Goal: Task Accomplishment & Management: Use online tool/utility

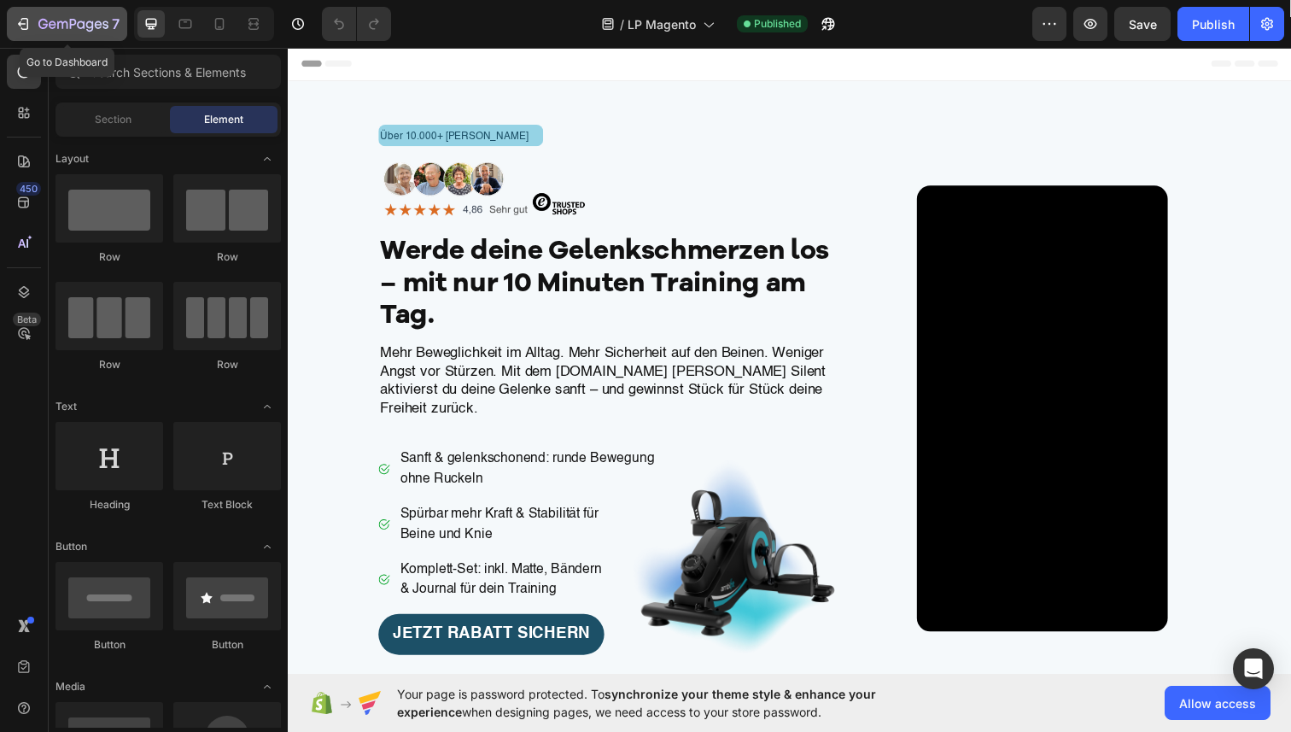
click at [33, 26] on div "7" at bounding box center [67, 24] width 105 height 20
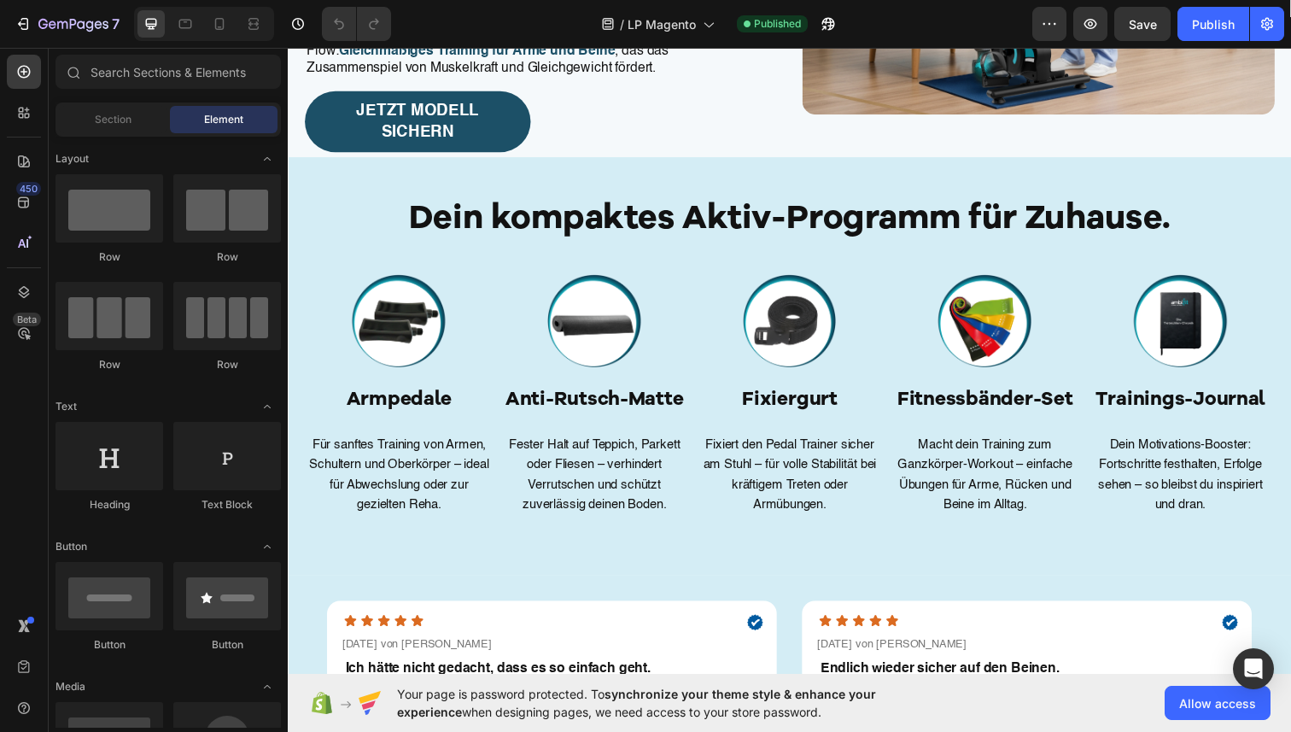
scroll to position [3033, 0]
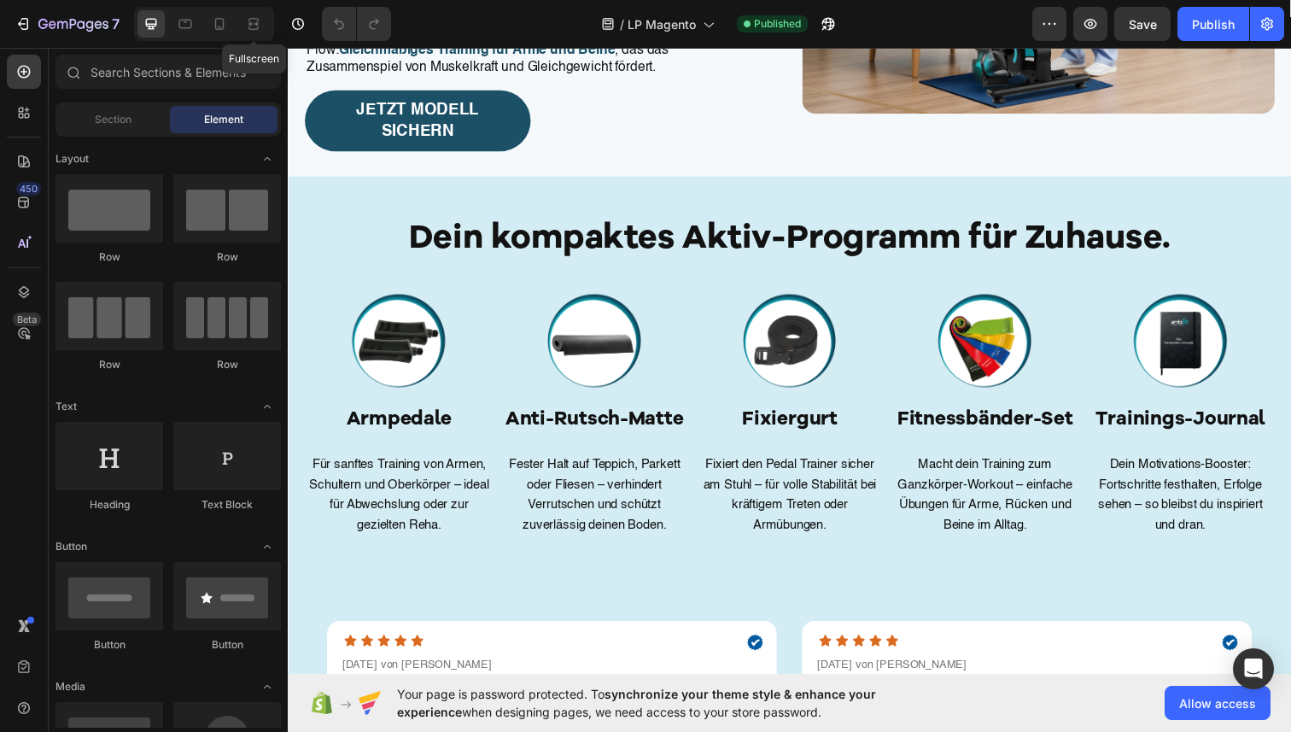
click at [267, 19] on div at bounding box center [253, 23] width 27 height 27
click at [261, 21] on icon at bounding box center [253, 23] width 17 height 17
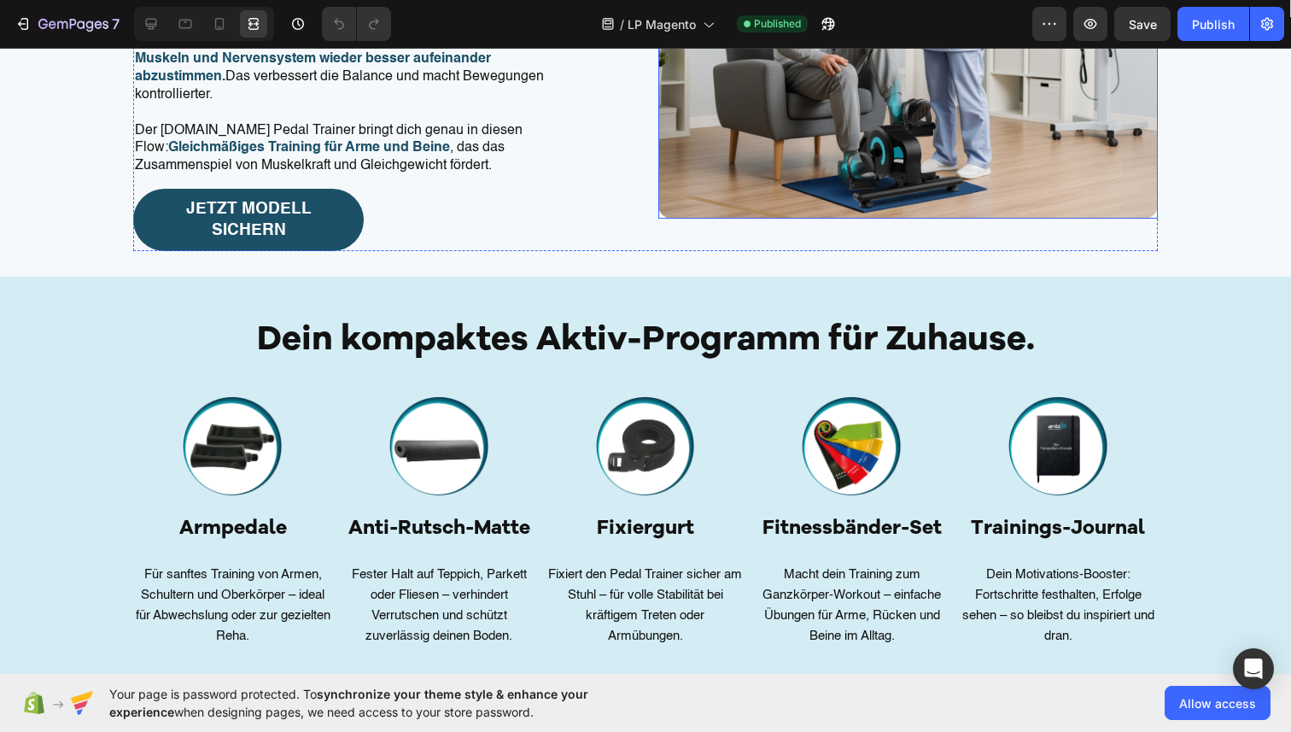
scroll to position [3030, 0]
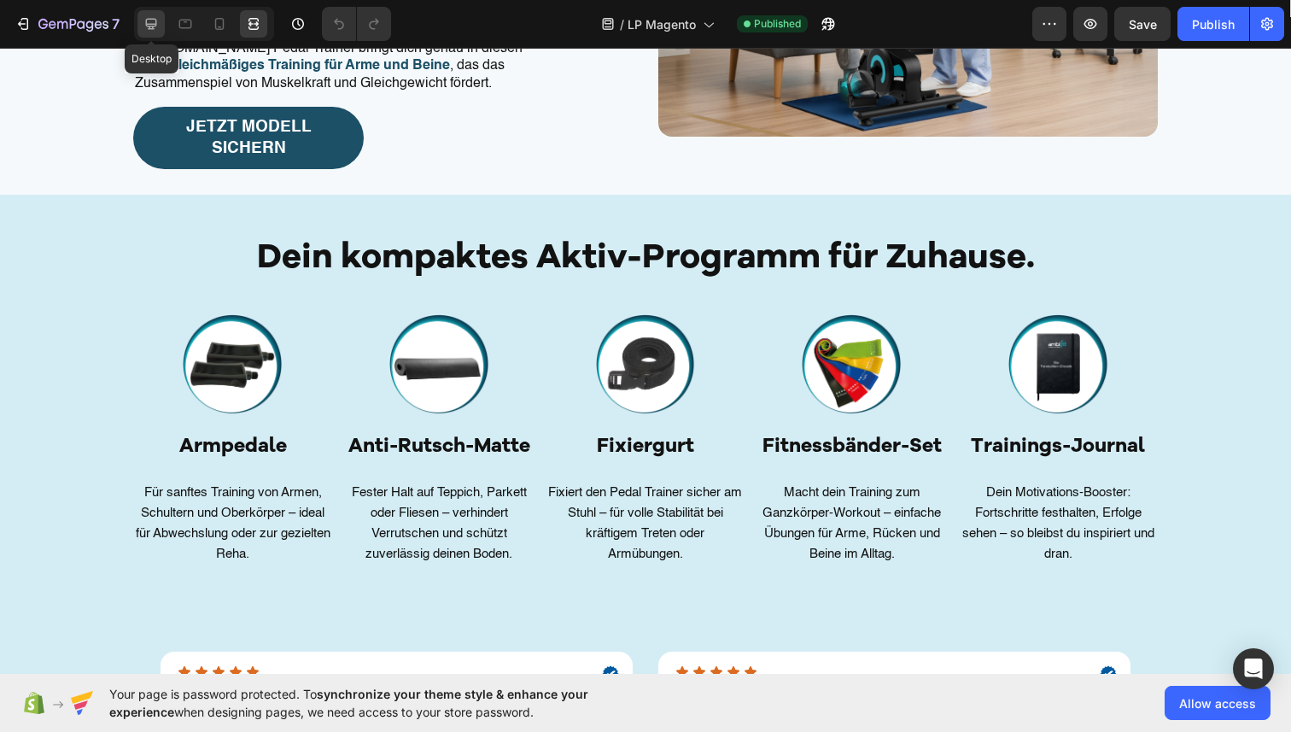
click at [153, 29] on icon at bounding box center [151, 23] width 17 height 17
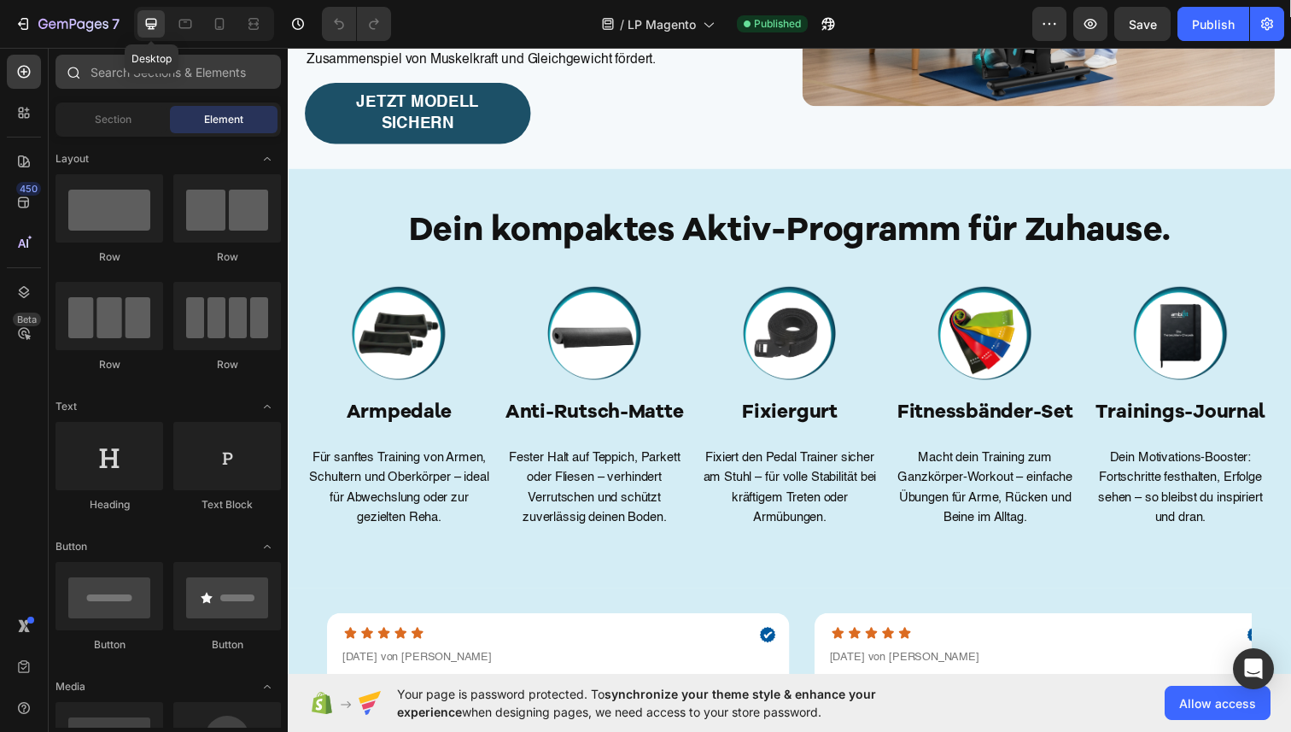
scroll to position [3056, 0]
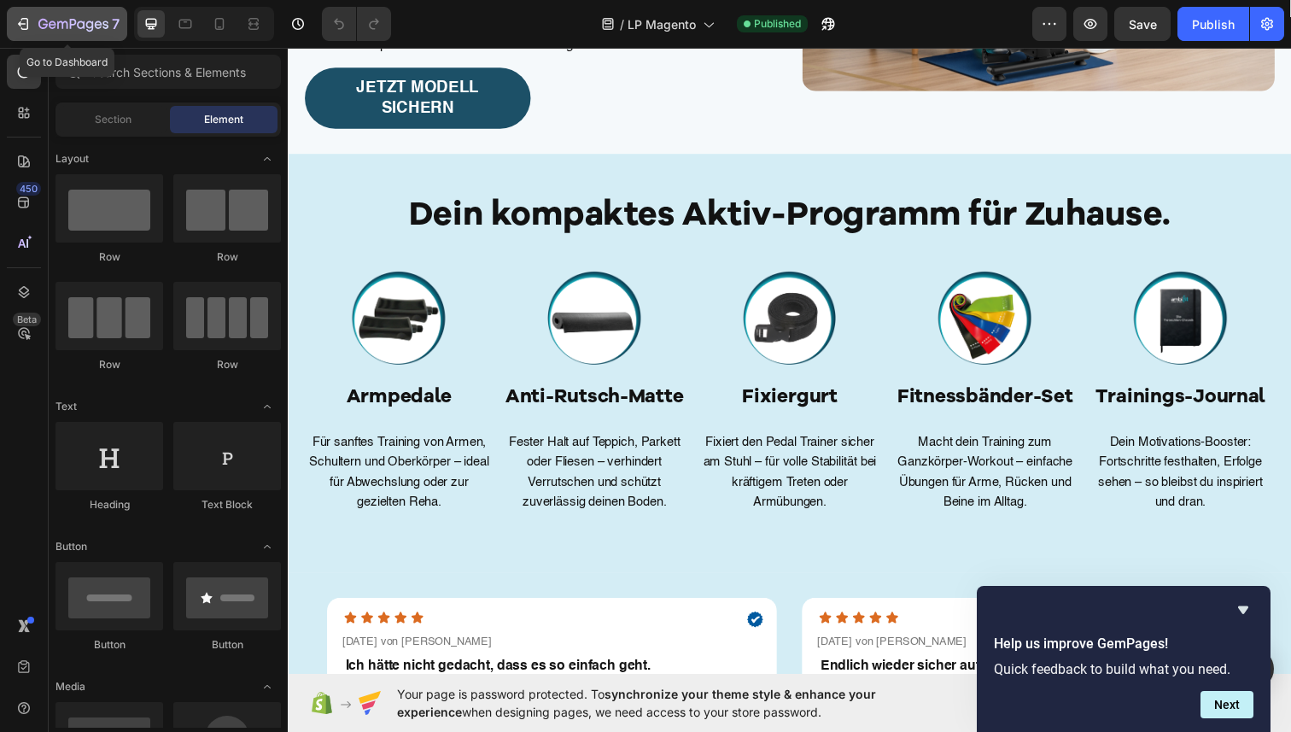
click at [23, 27] on icon "button" at bounding box center [23, 23] width 17 height 17
